Goal: Information Seeking & Learning: Learn about a topic

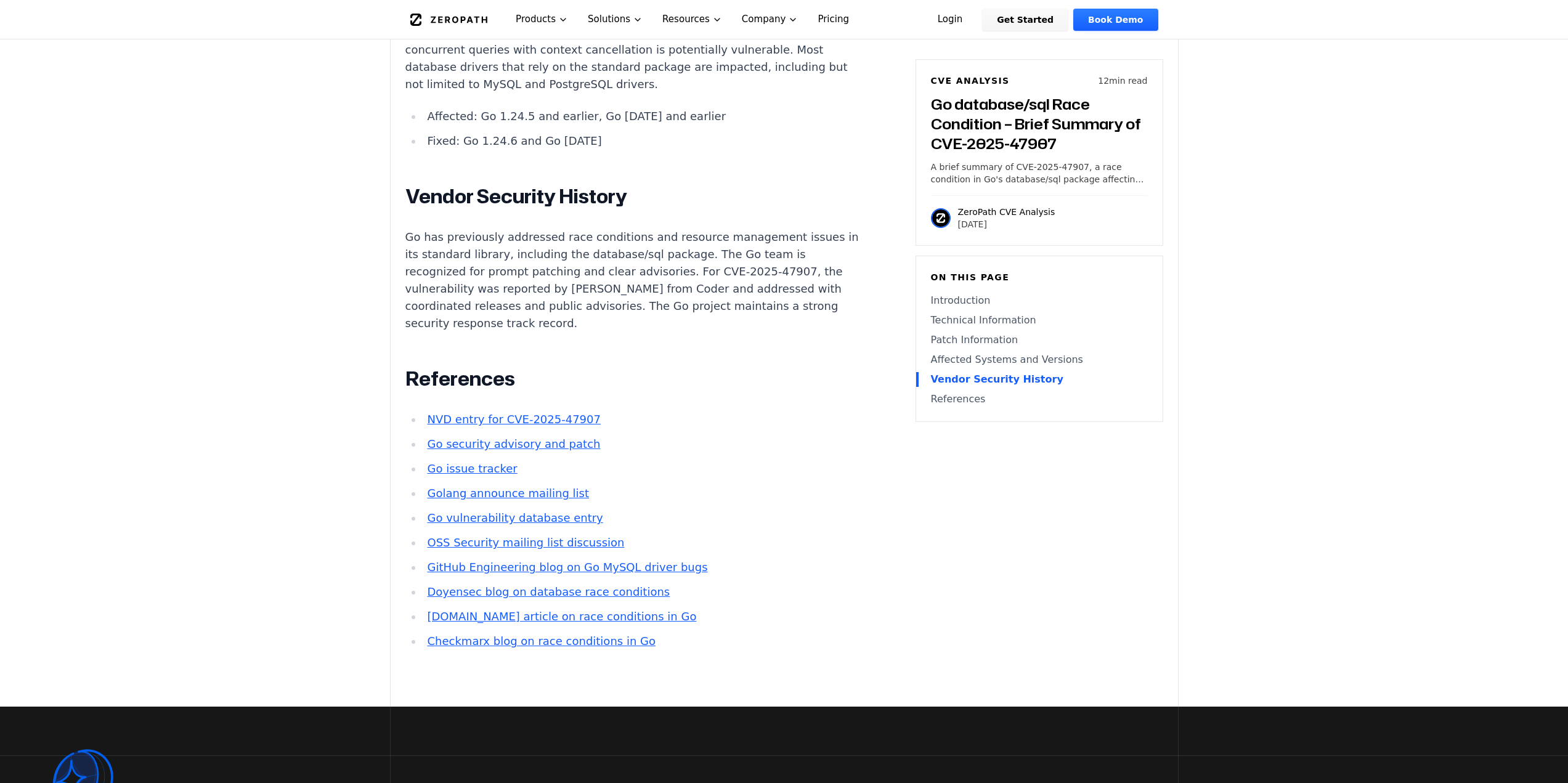
scroll to position [2587, 0]
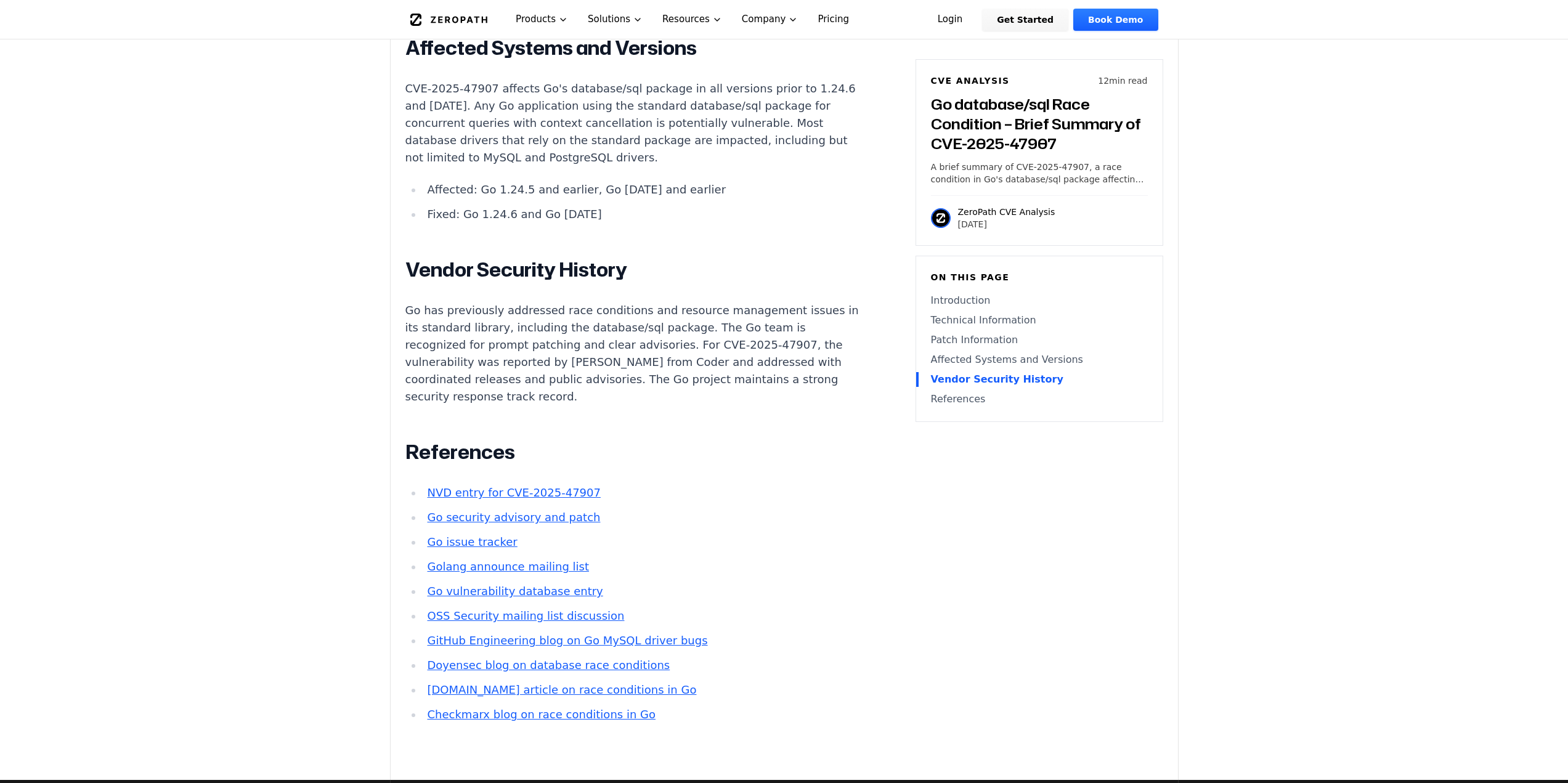
drag, startPoint x: 586, startPoint y: 253, endPoint x: 532, endPoint y: 253, distance: 54.0
click at [532, 223] on li "Fixed: Go 1.24.6 and Go [DATE]" at bounding box center [643, 214] width 441 height 17
copy li "Go 1.23.12"
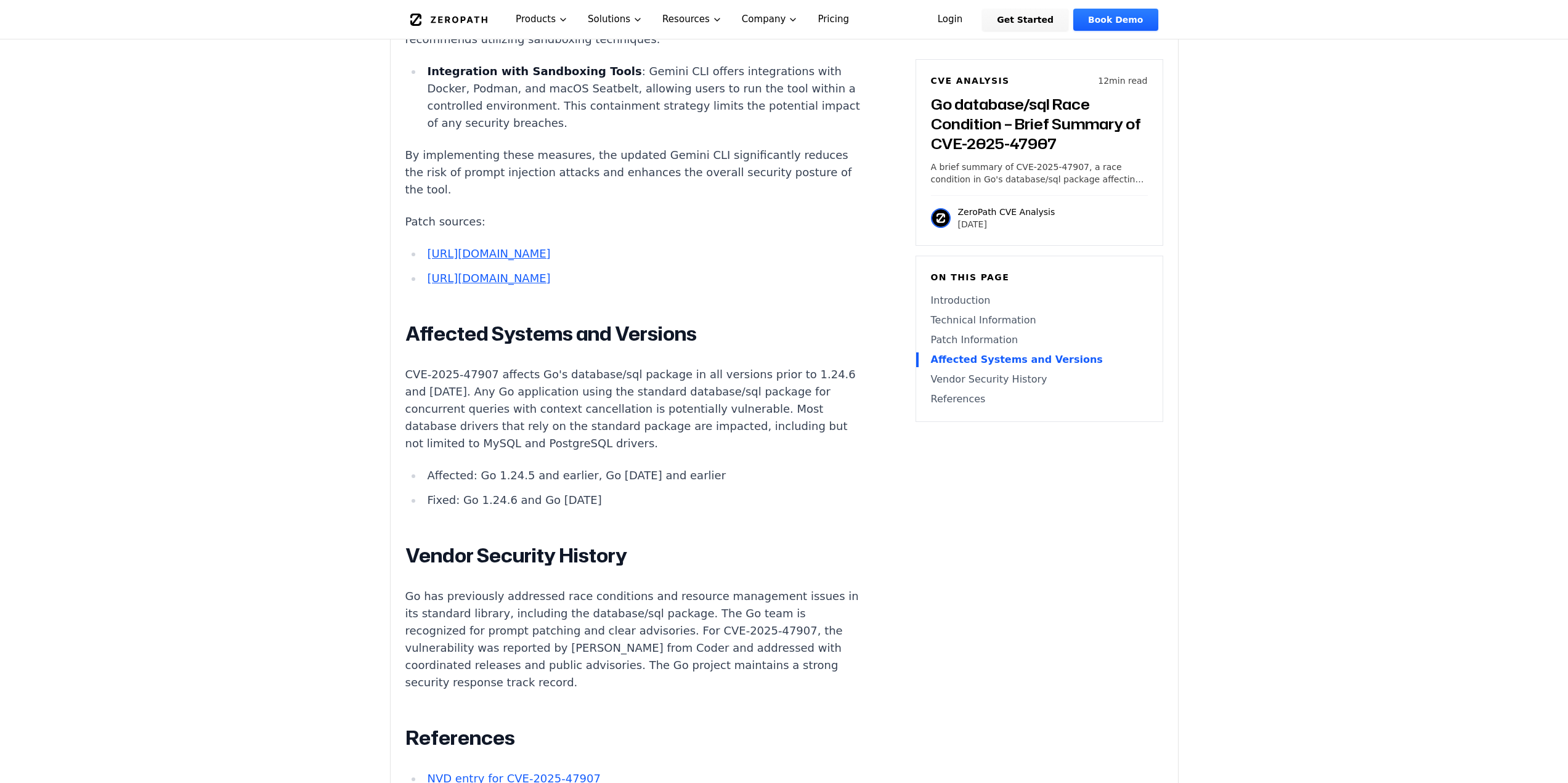
scroll to position [2279, 0]
